Goal: Communication & Community: Answer question/provide support

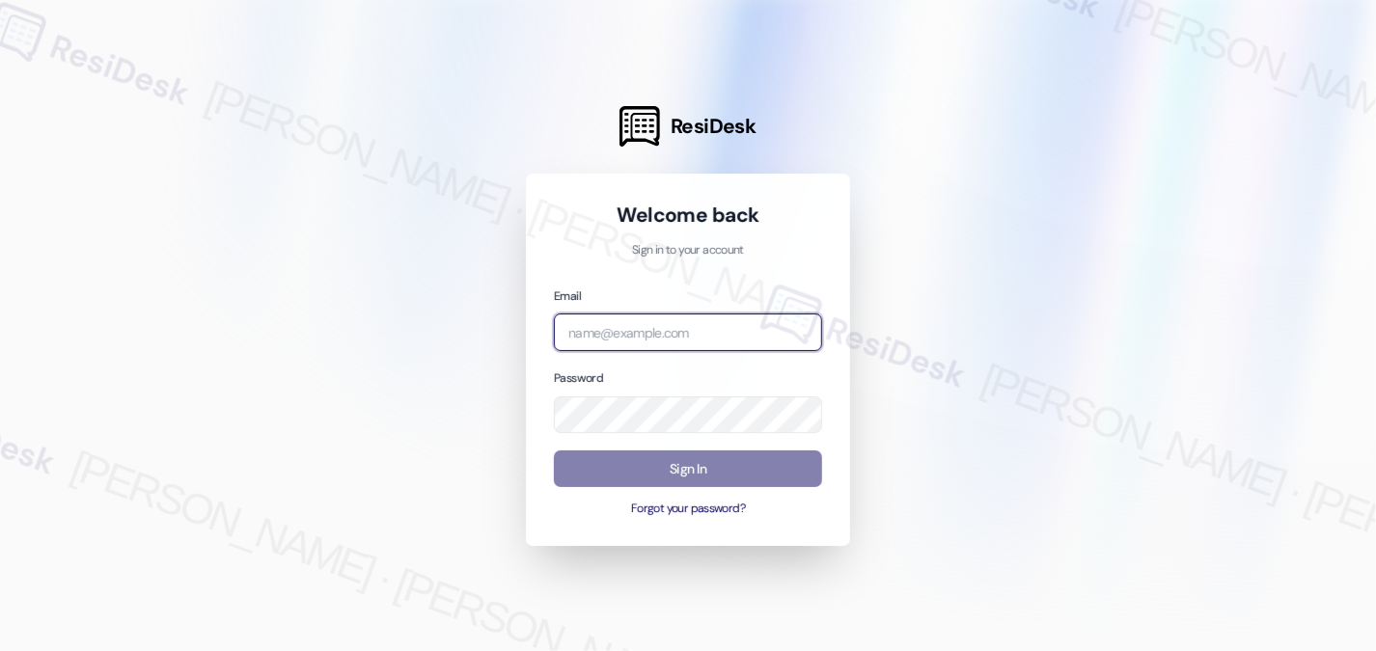
click at [637, 337] on input "email" at bounding box center [688, 332] width 268 height 38
type input "[EMAIL_ADDRESS][PERSON_NAME][PERSON_NAME][DOMAIN_NAME]"
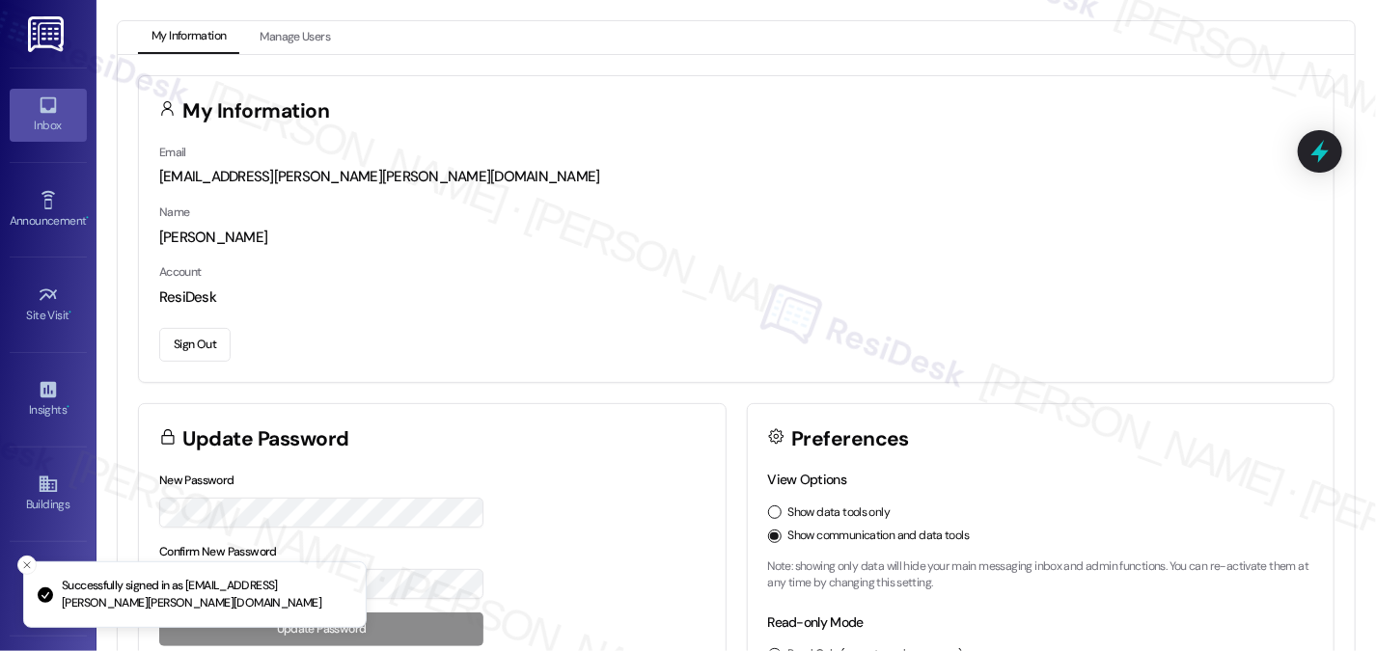
click at [74, 116] on div "Inbox" at bounding box center [48, 125] width 96 height 19
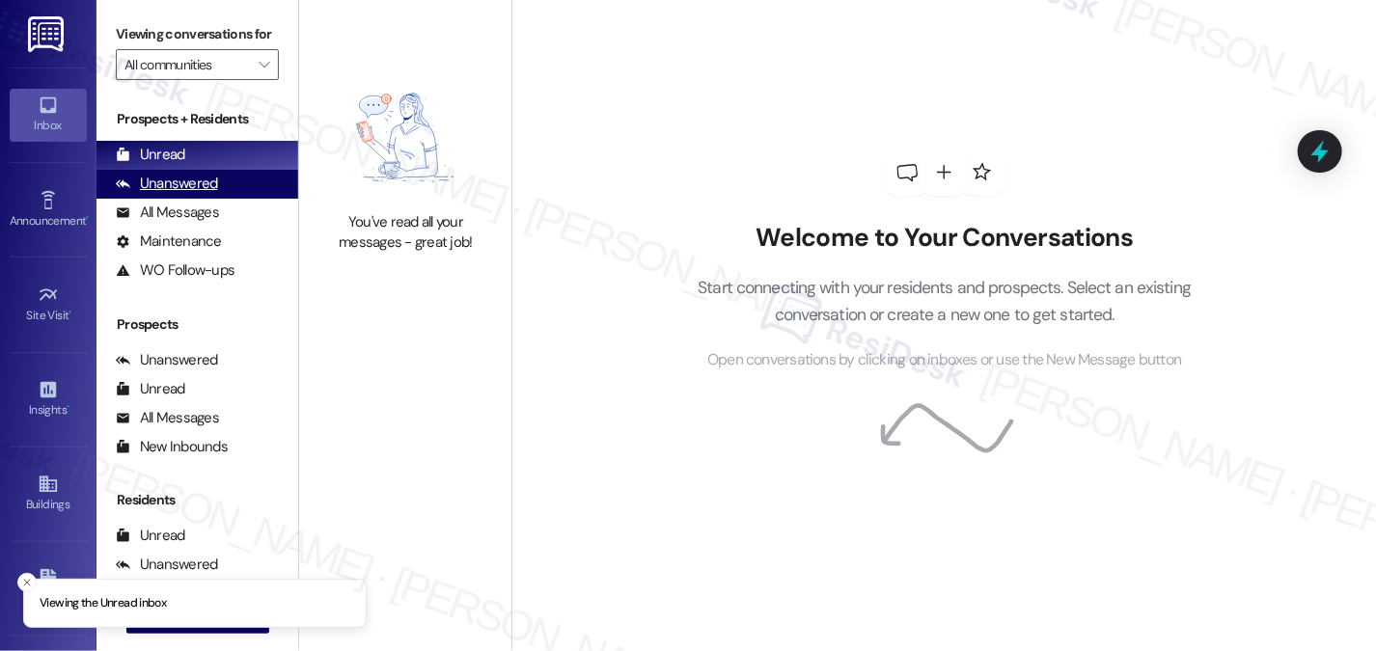
click at [202, 194] on div "Unanswered" at bounding box center [167, 184] width 102 height 20
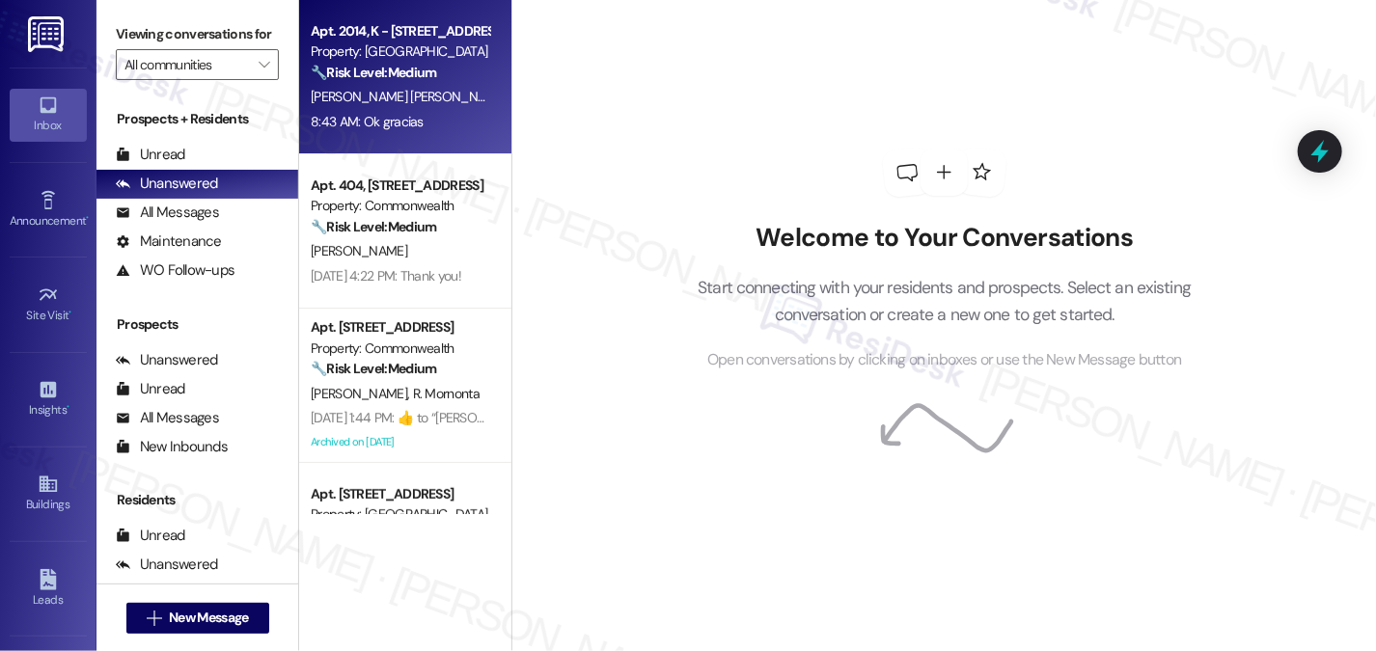
click at [447, 130] on div "8:43 AM: Ok gracias 8:43 AM: Ok gracias" at bounding box center [400, 122] width 182 height 24
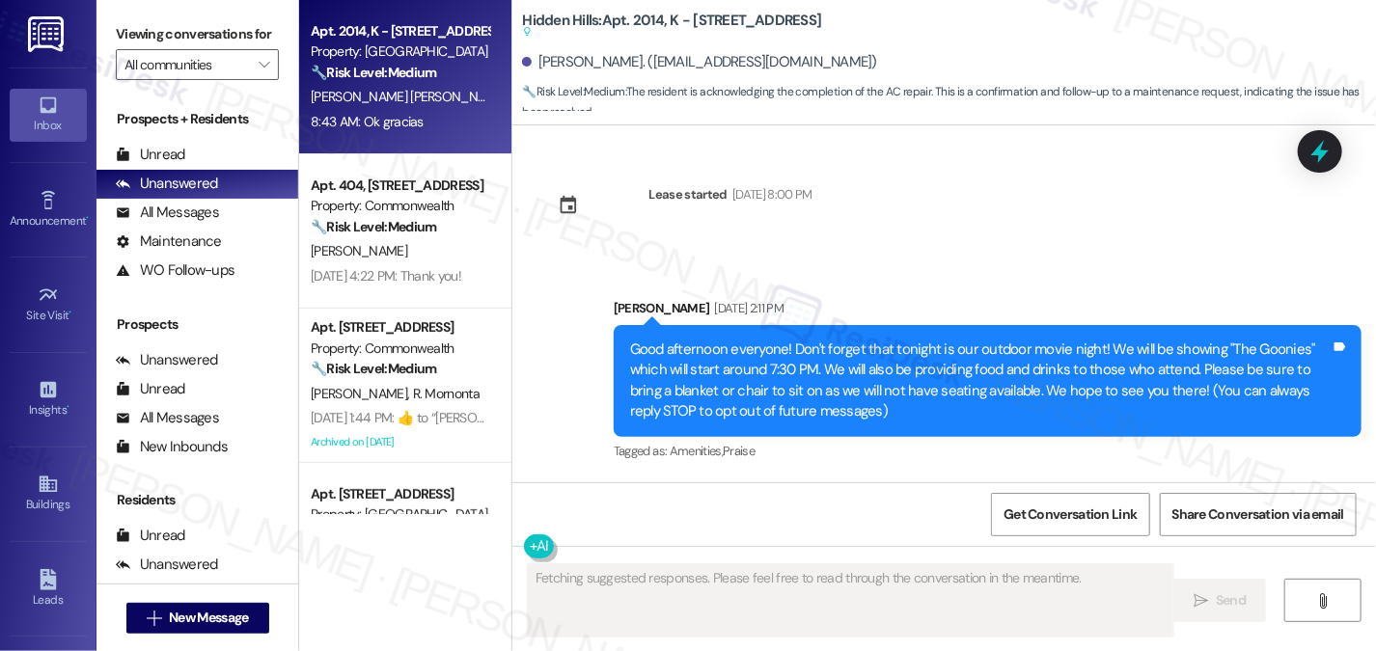
type textarea "Fetching suggested responses. Please feel free to read through the conversation…"
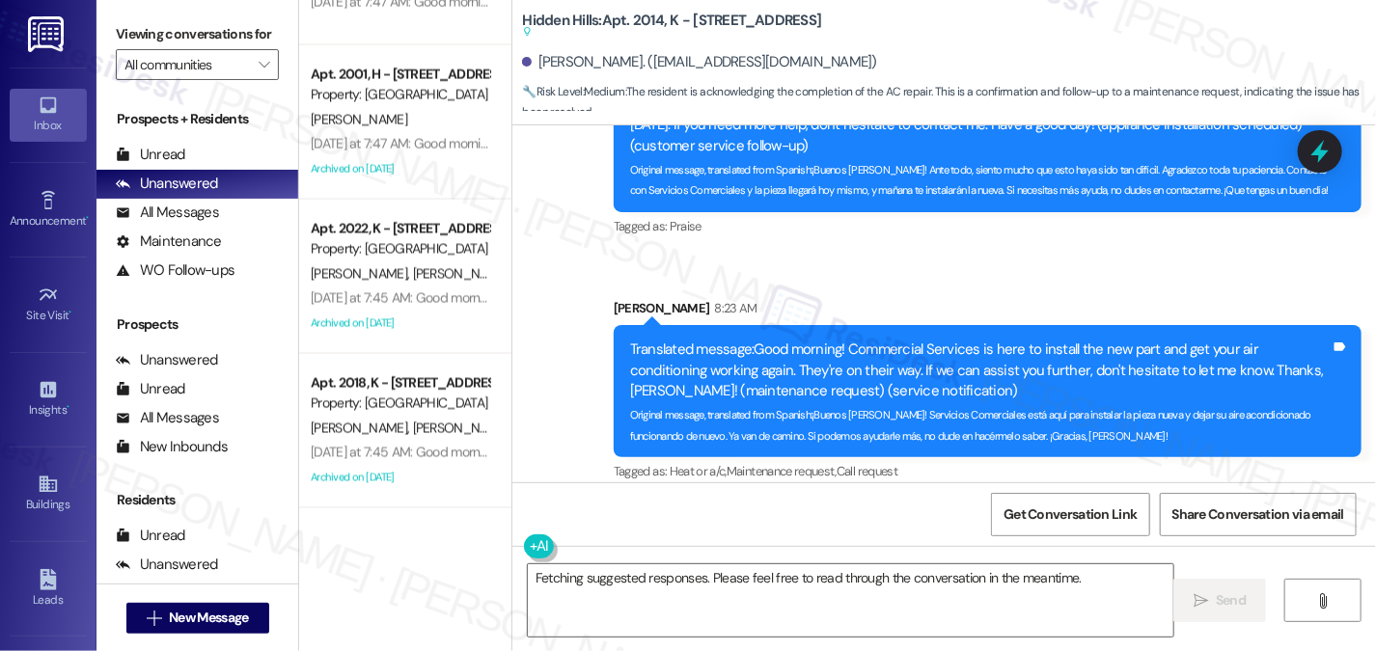
scroll to position [1640, 0]
